Goal: Information Seeking & Learning: Learn about a topic

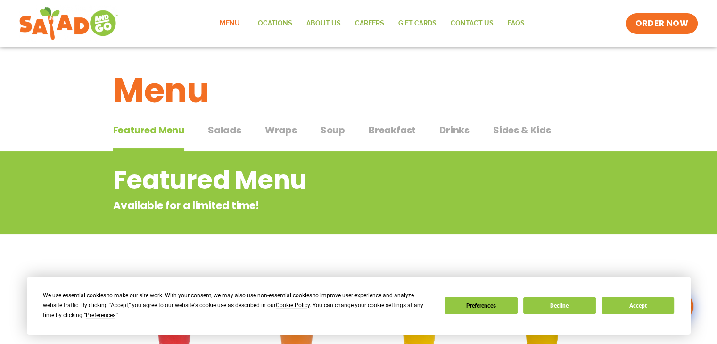
click at [219, 132] on span "Salads" at bounding box center [224, 130] width 33 height 14
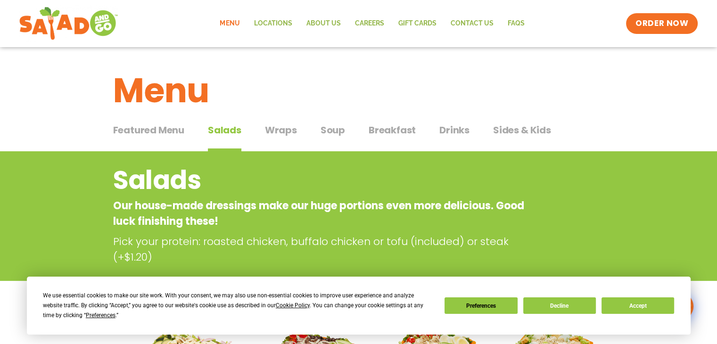
click at [272, 129] on span "Wraps" at bounding box center [281, 130] width 32 height 14
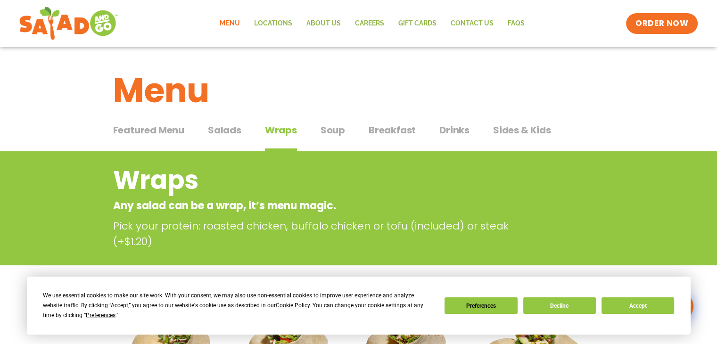
click at [327, 127] on span "Soup" at bounding box center [333, 130] width 25 height 14
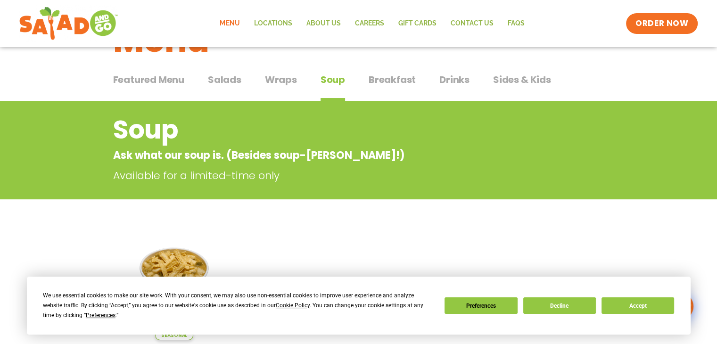
scroll to position [47, 0]
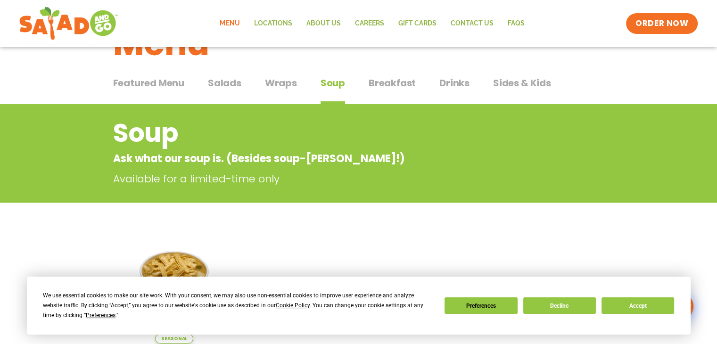
click at [374, 87] on span "Breakfast" at bounding box center [392, 83] width 47 height 14
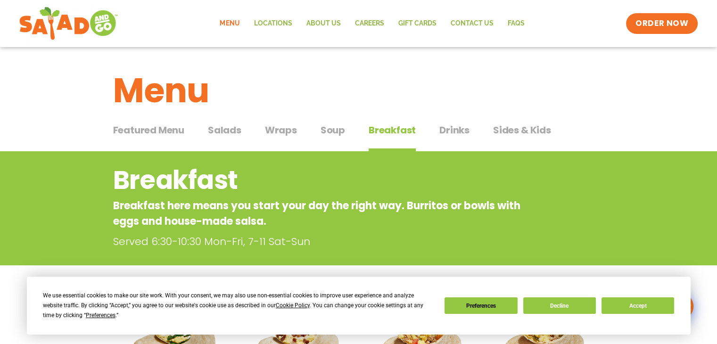
click at [432, 133] on div "Featured Menu Featured Menu Salads Salads Wraps Wraps Soup Soup Breakfast Break…" at bounding box center [358, 136] width 491 height 32
click at [495, 129] on span "Sides & Kids" at bounding box center [522, 130] width 58 height 14
